Goal: Information Seeking & Learning: Find specific fact

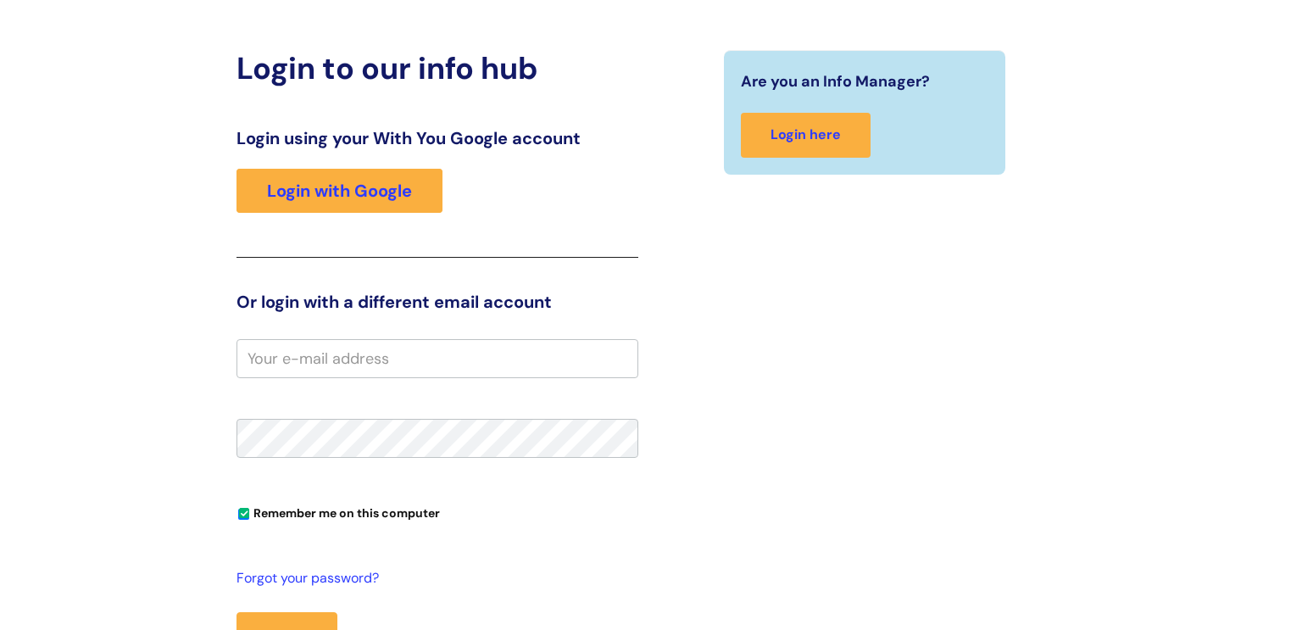
scroll to position [176, 0]
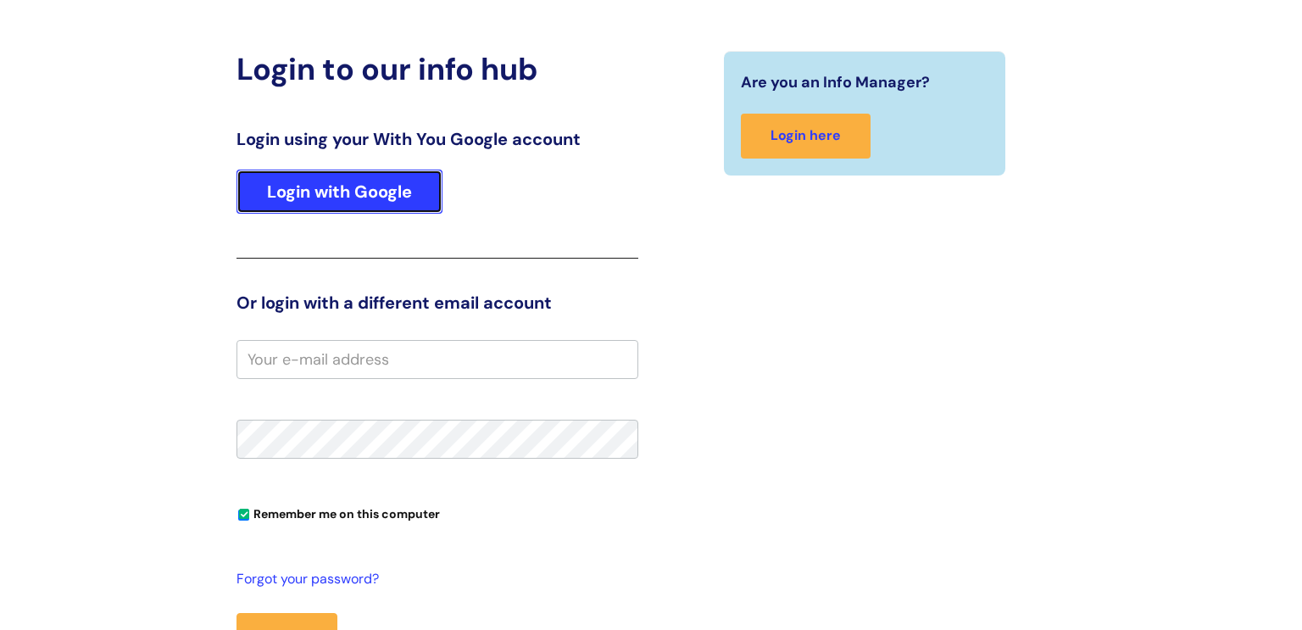
click at [362, 187] on link "Login with Google" at bounding box center [339, 192] width 206 height 44
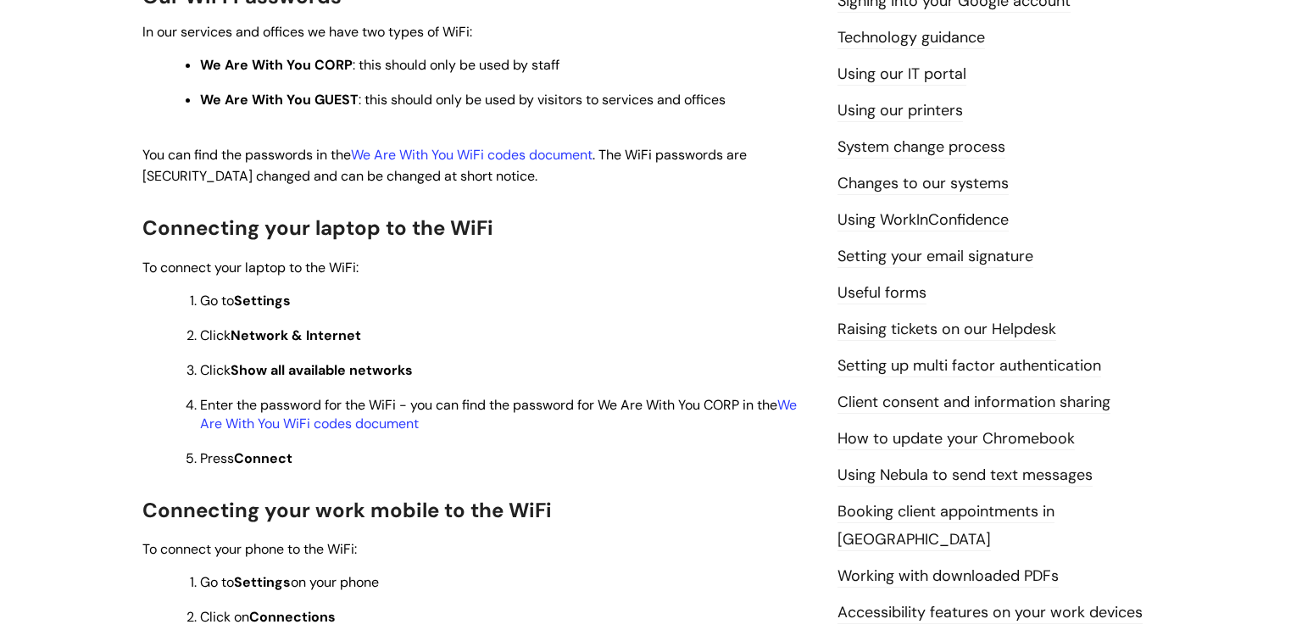
scroll to position [514, 0]
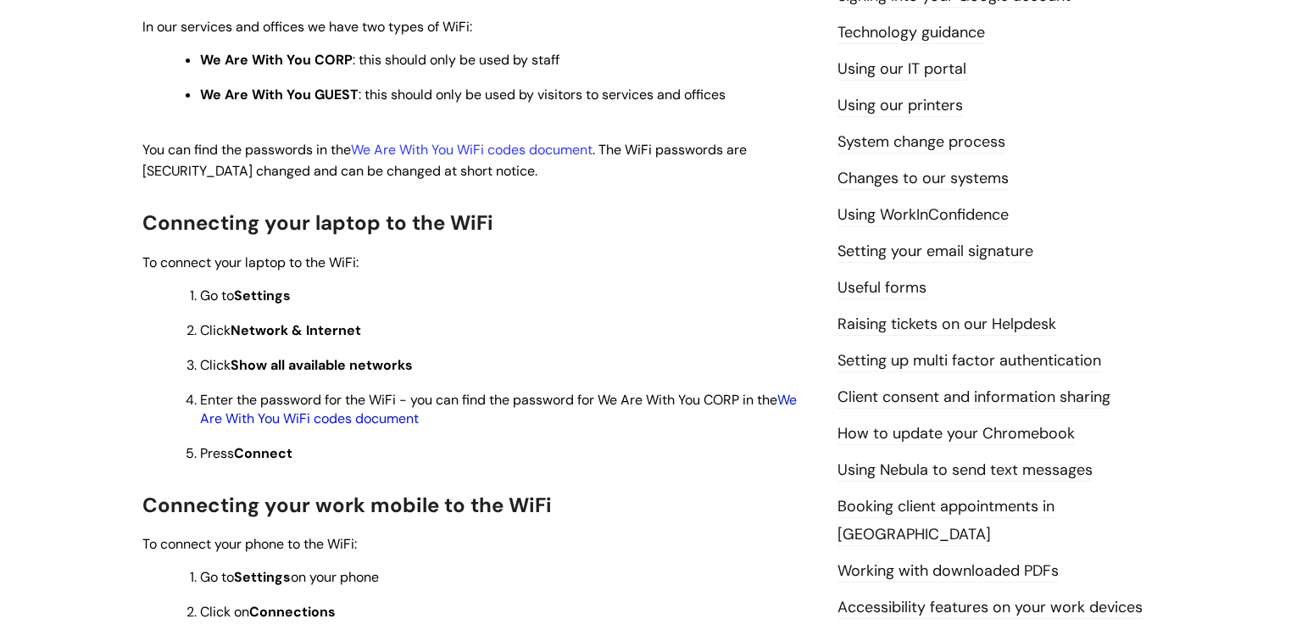
click at [797, 404] on link "We Are With You WiFi codes document" at bounding box center [498, 409] width 597 height 36
